Goal: Information Seeking & Learning: Check status

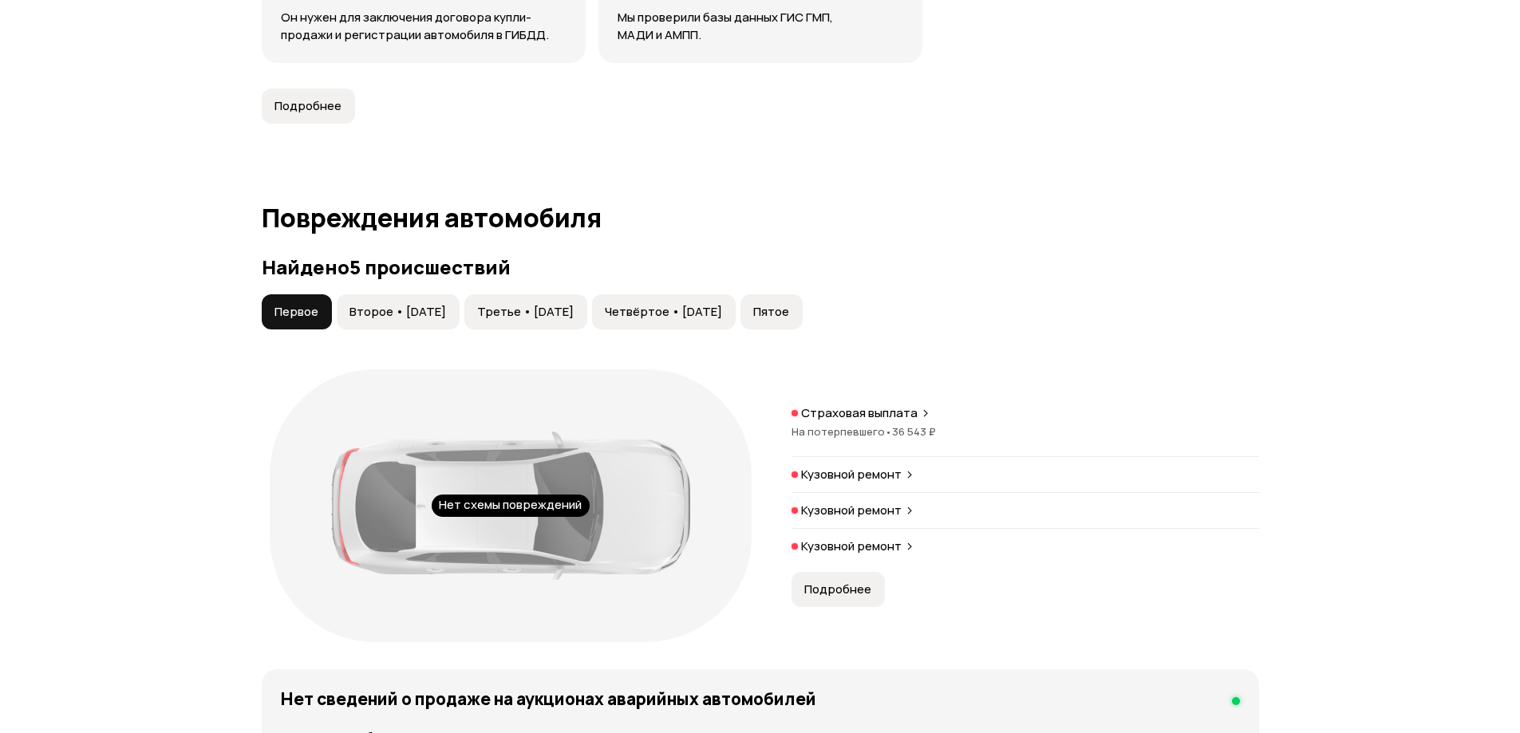
scroll to position [1516, 0]
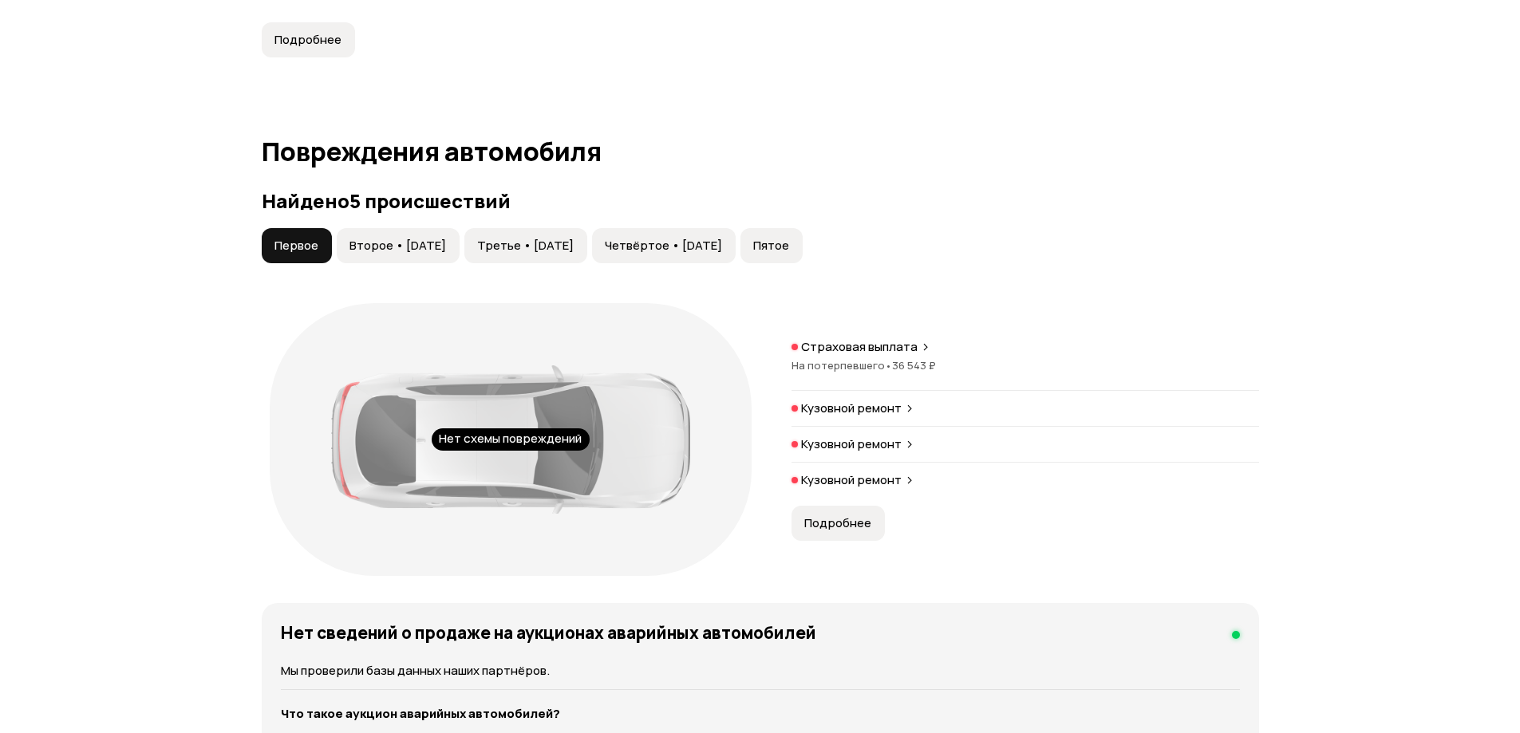
click at [421, 251] on span "Второе • 13 окт 2018" at bounding box center [397, 246] width 97 height 16
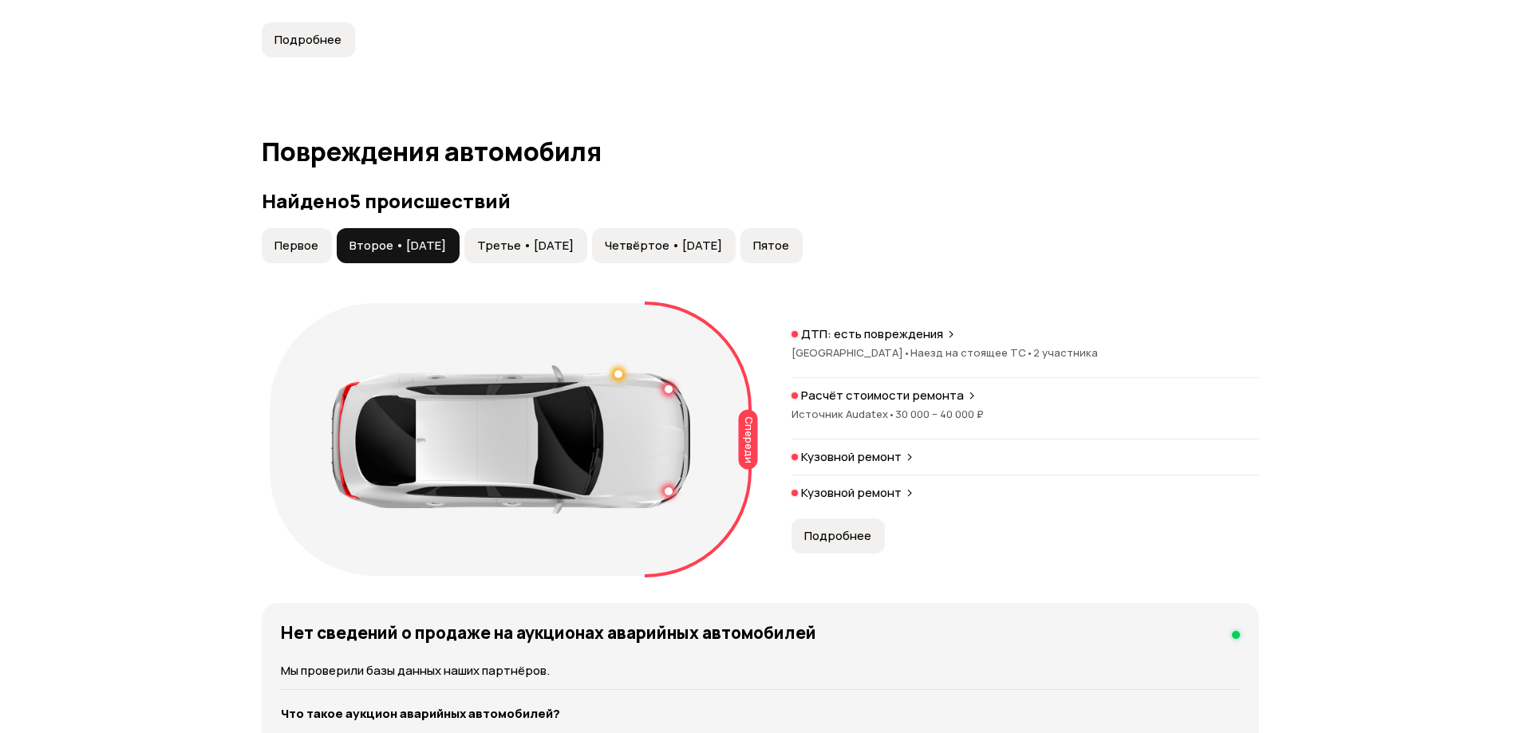
click at [568, 246] on span "Третье • 17 ноя 2020" at bounding box center [525, 246] width 97 height 16
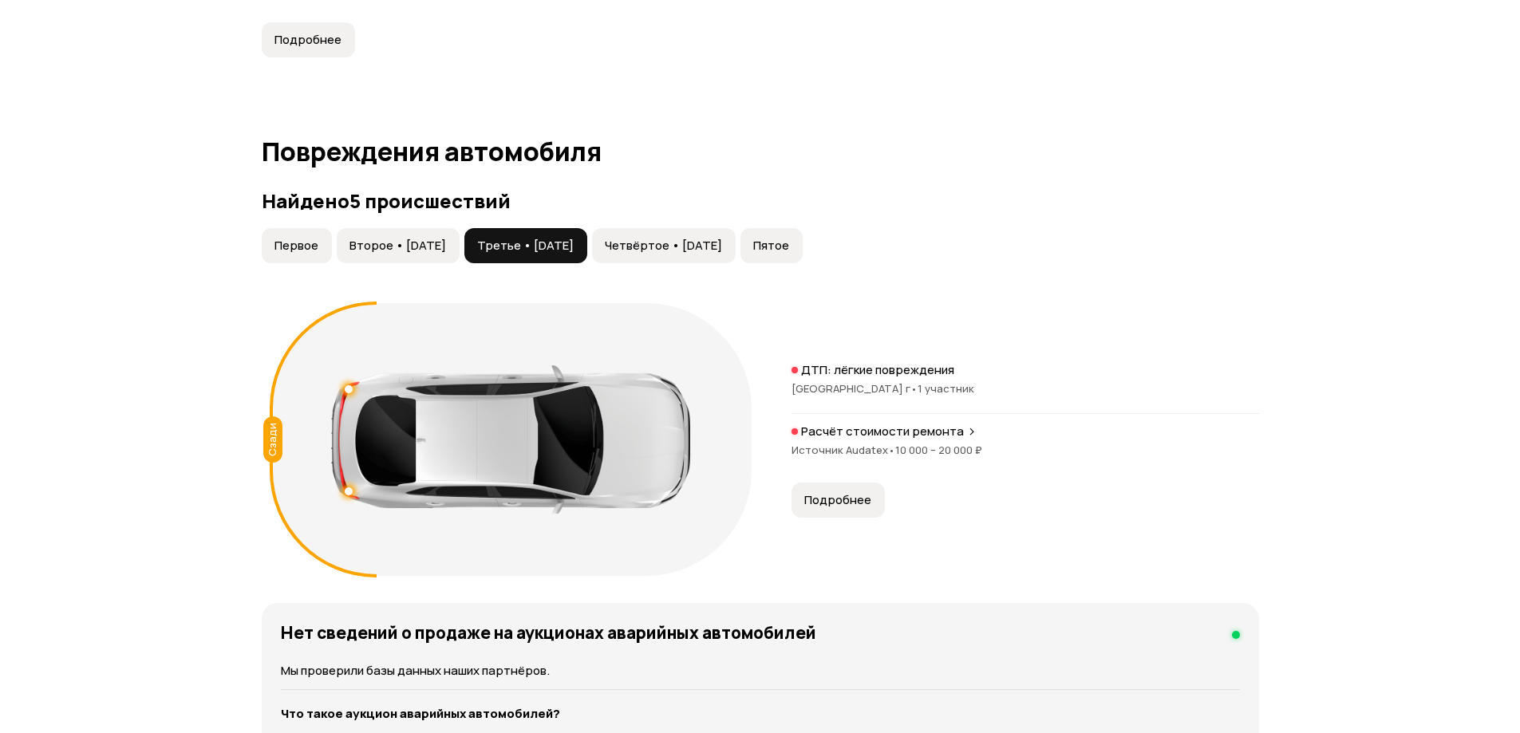
click at [665, 239] on span "Четвёртое • 14 окт 2021" at bounding box center [663, 246] width 117 height 16
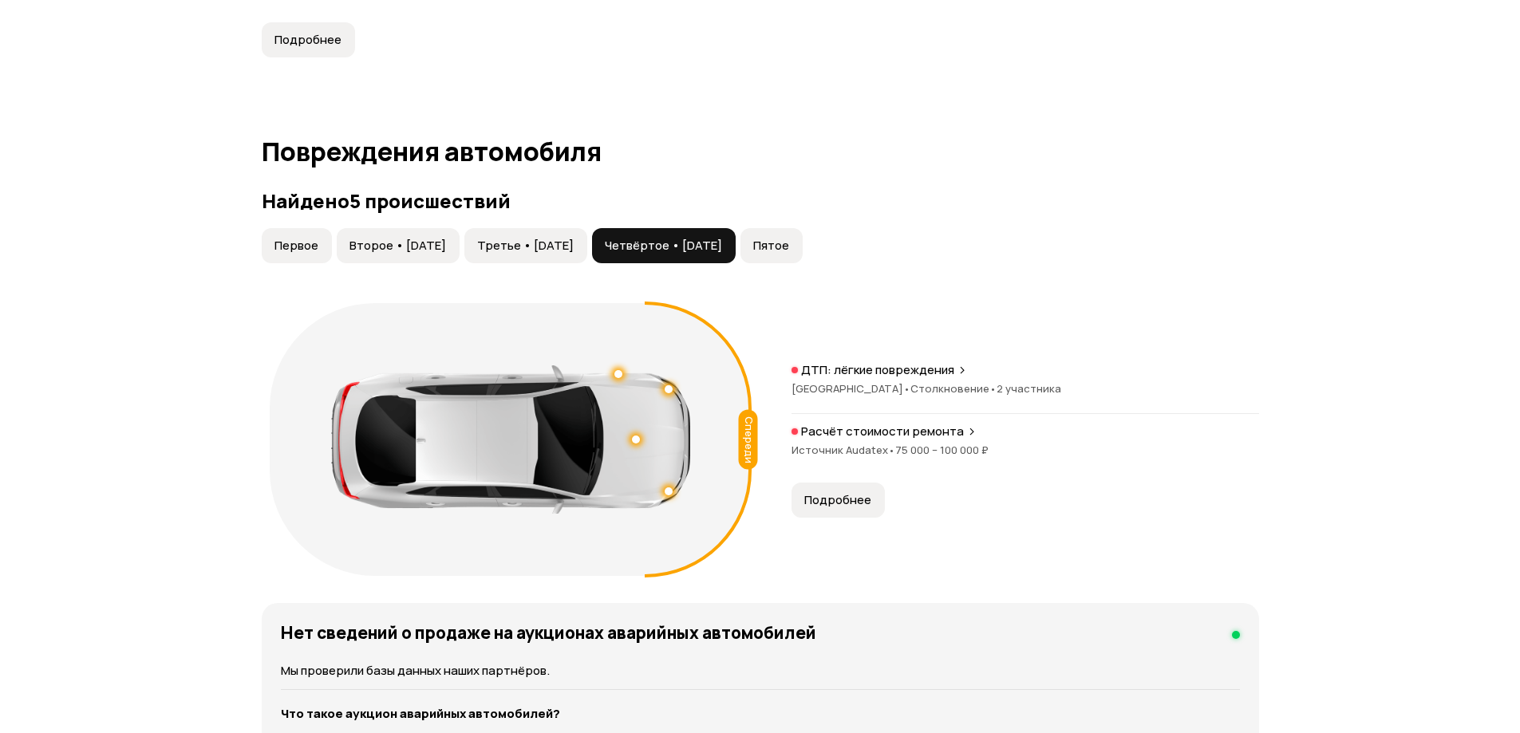
click at [722, 239] on span "Четвёртое • 14 окт 2021" at bounding box center [663, 246] width 117 height 16
click at [789, 252] on span "Пятое" at bounding box center [771, 246] width 36 height 16
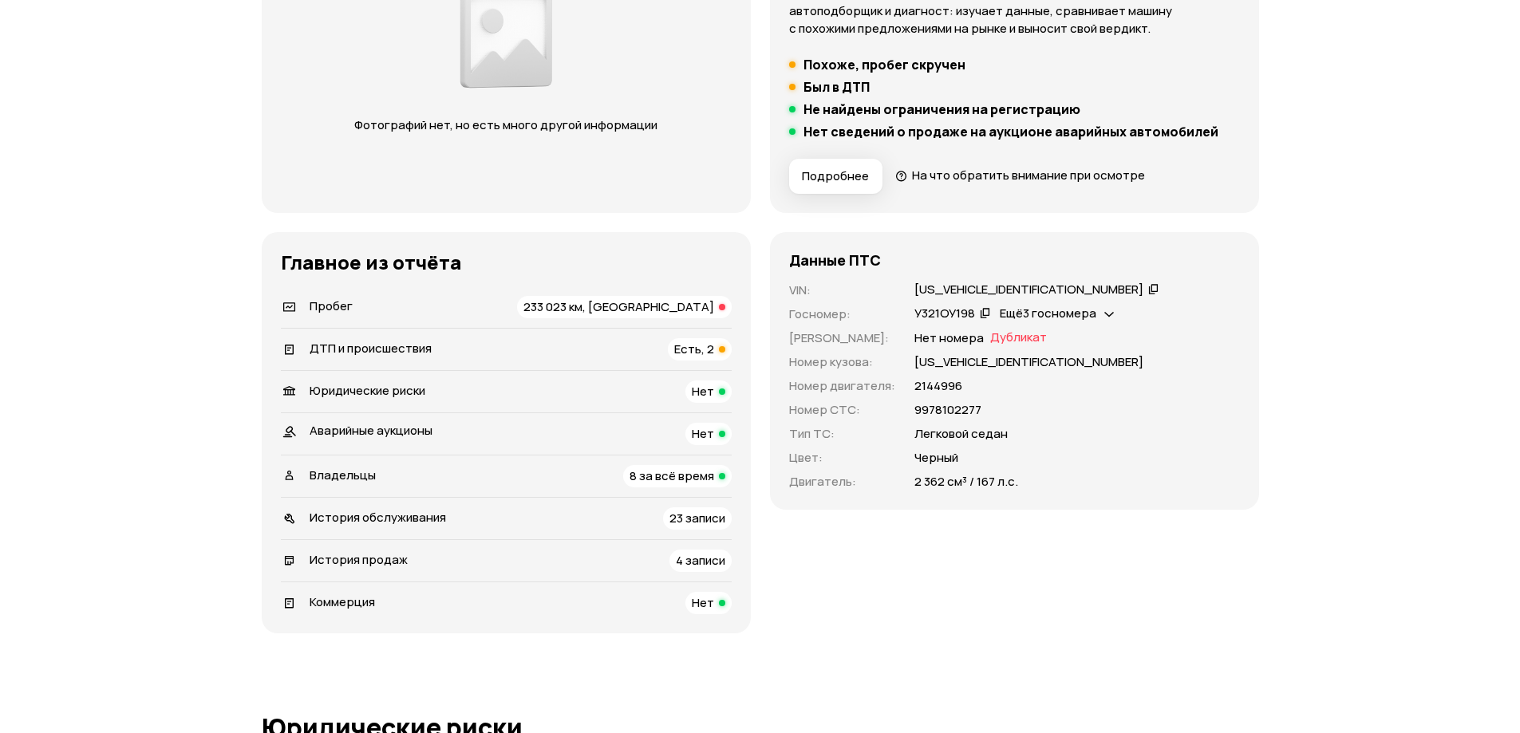
scroll to position [319, 0]
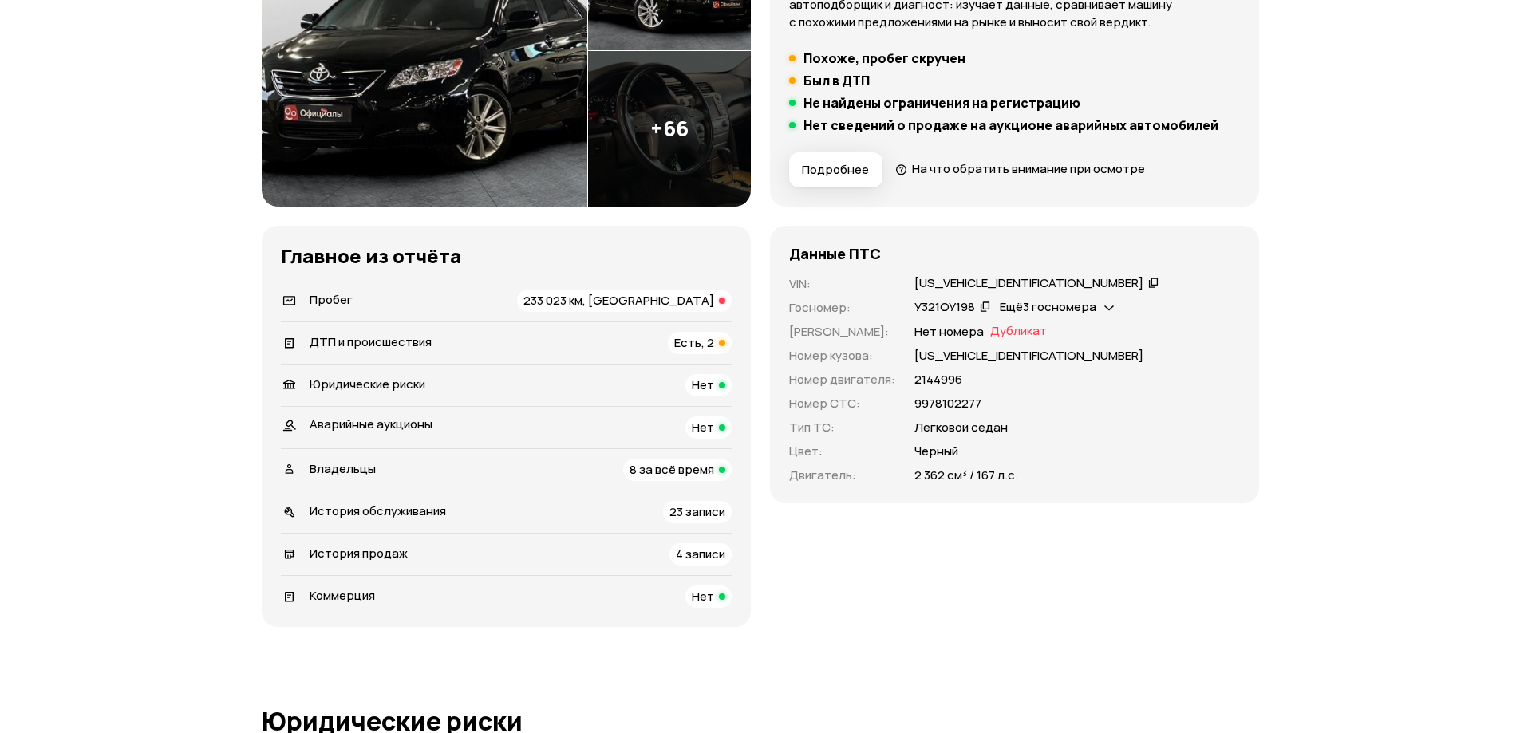
click at [598, 295] on div "233 023 км, [GEOGRAPHIC_DATA]" at bounding box center [624, 301] width 215 height 22
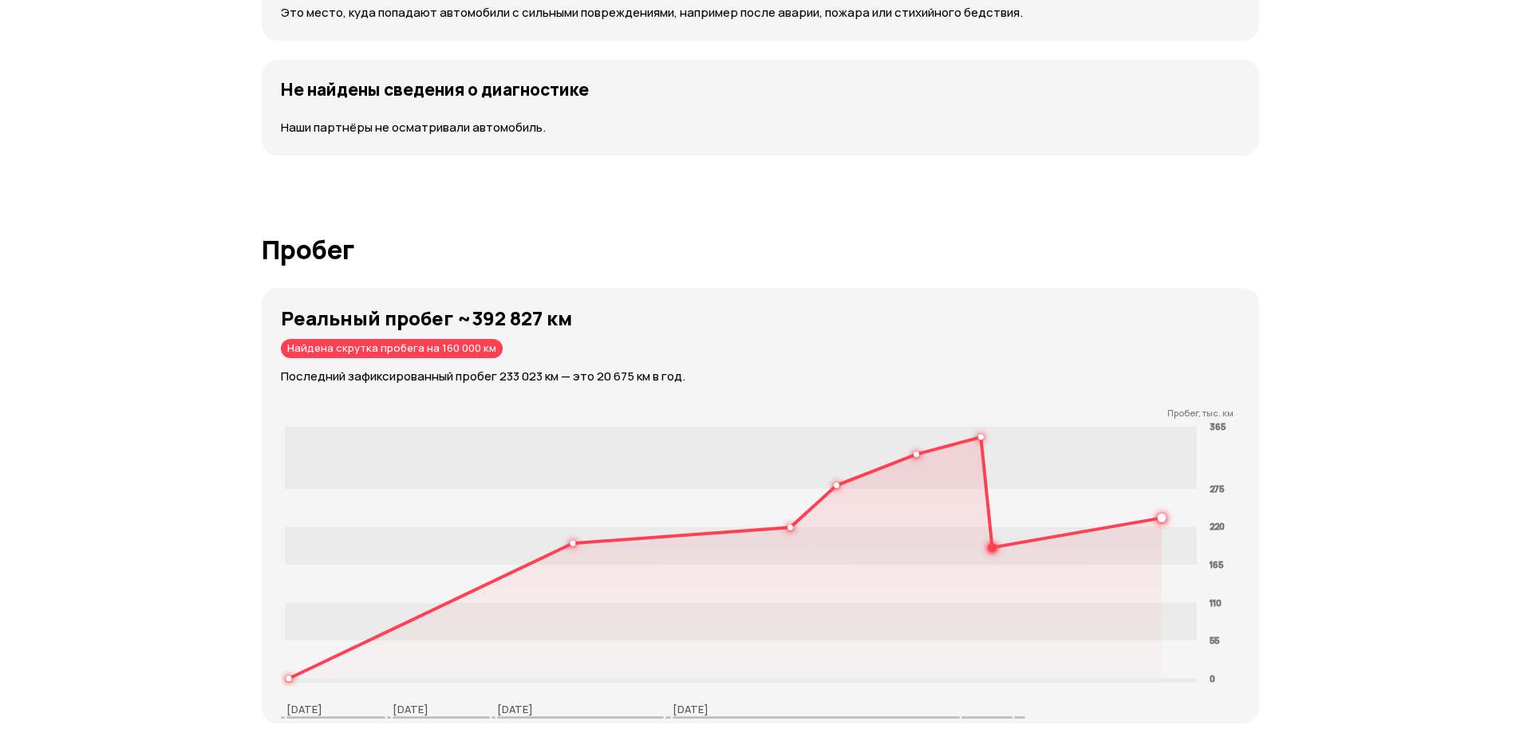
scroll to position [2480, 0]
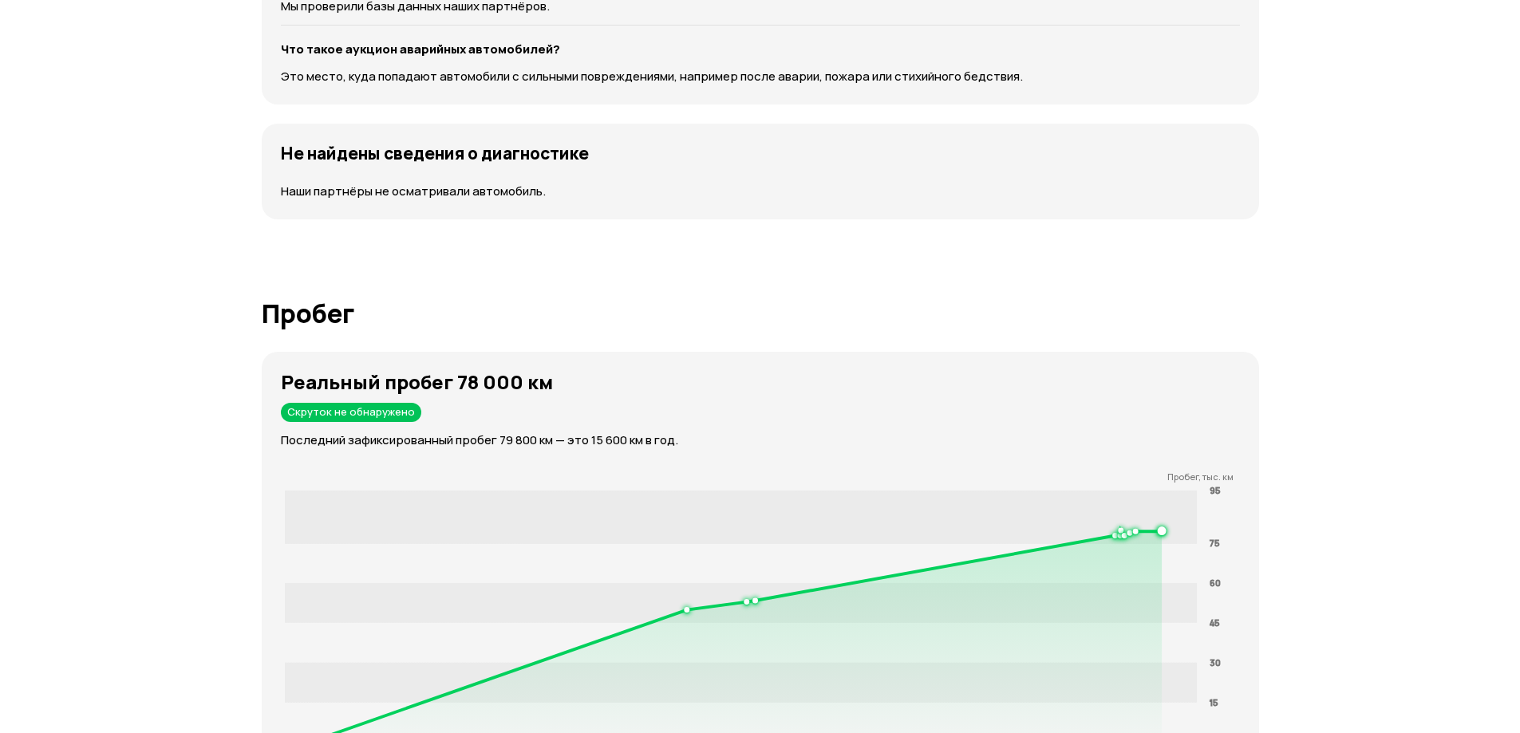
scroll to position [2234, 0]
